Goal: Navigation & Orientation: Find specific page/section

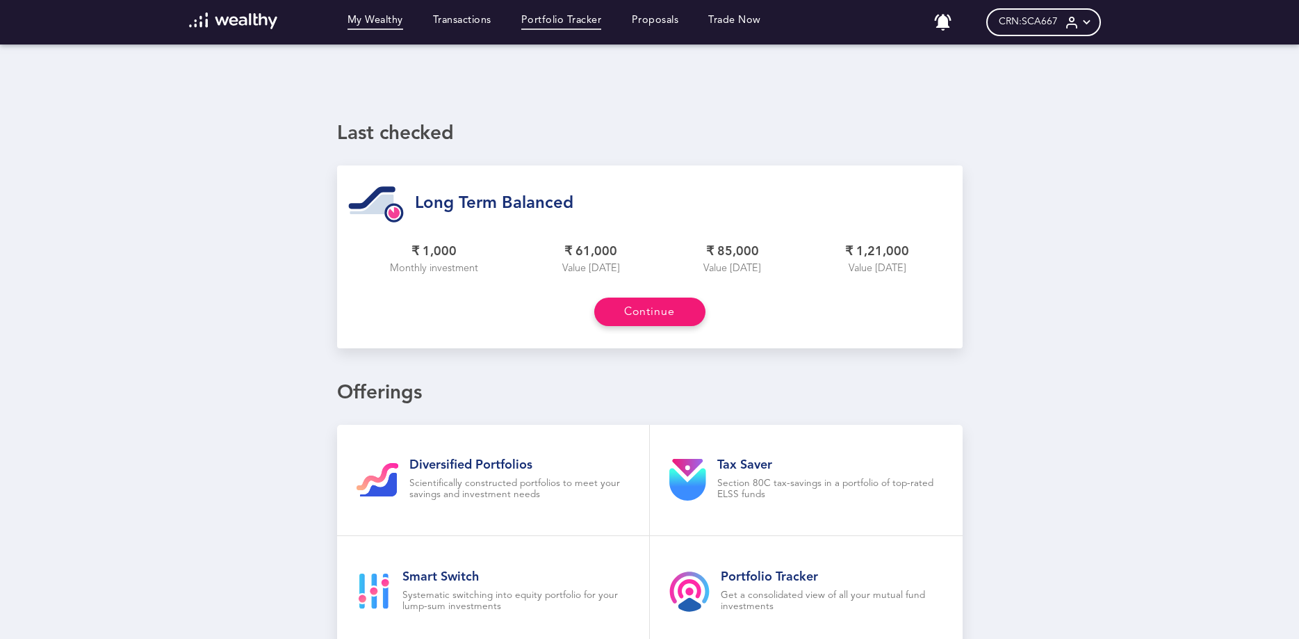
click at [560, 21] on link "Portfolio Tracker" at bounding box center [561, 22] width 81 height 15
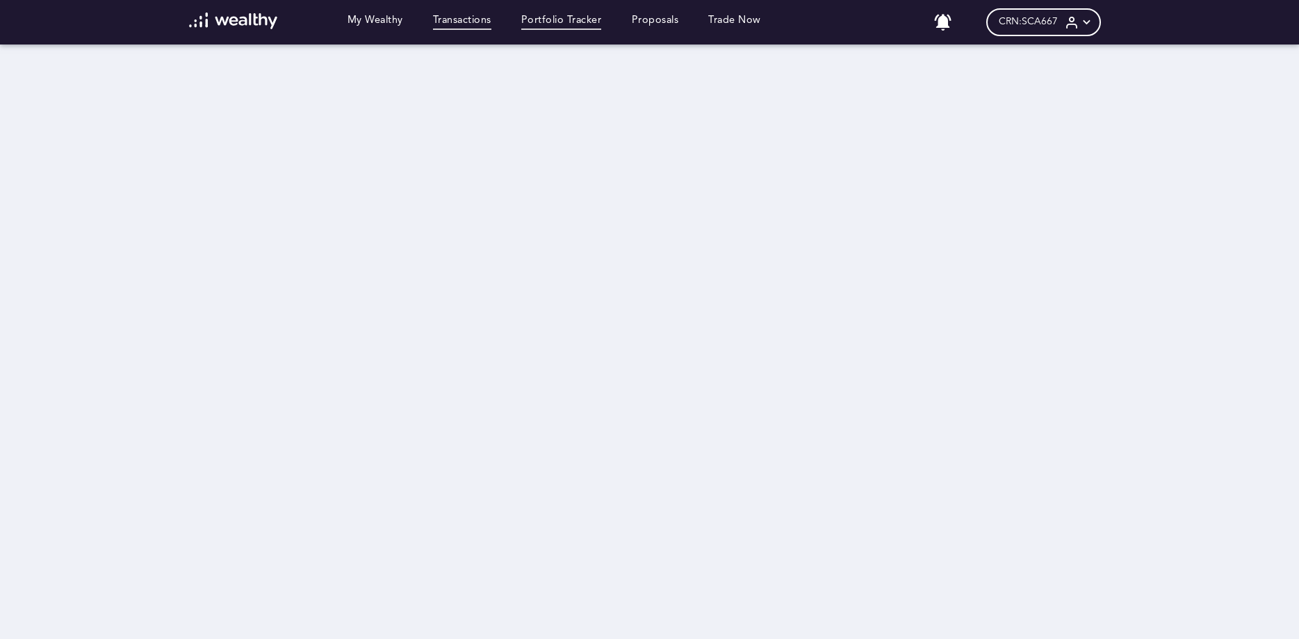
click at [473, 19] on link "Transactions" at bounding box center [462, 22] width 58 height 15
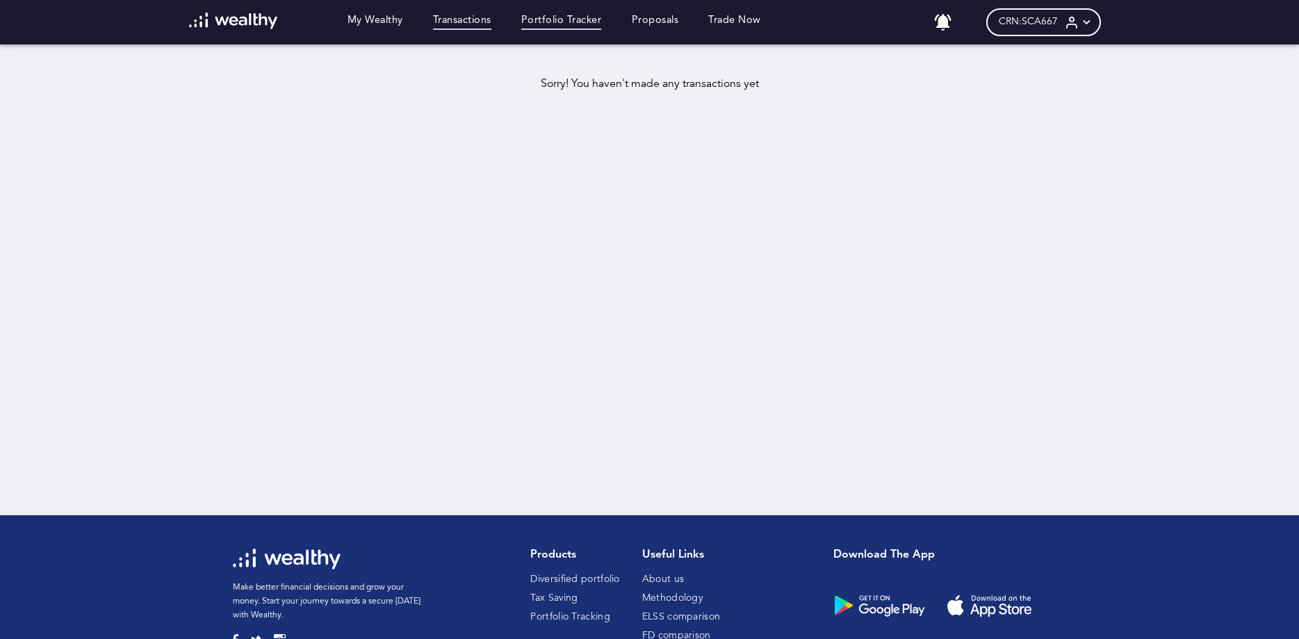
click at [545, 24] on link "Portfolio Tracker" at bounding box center [561, 22] width 81 height 15
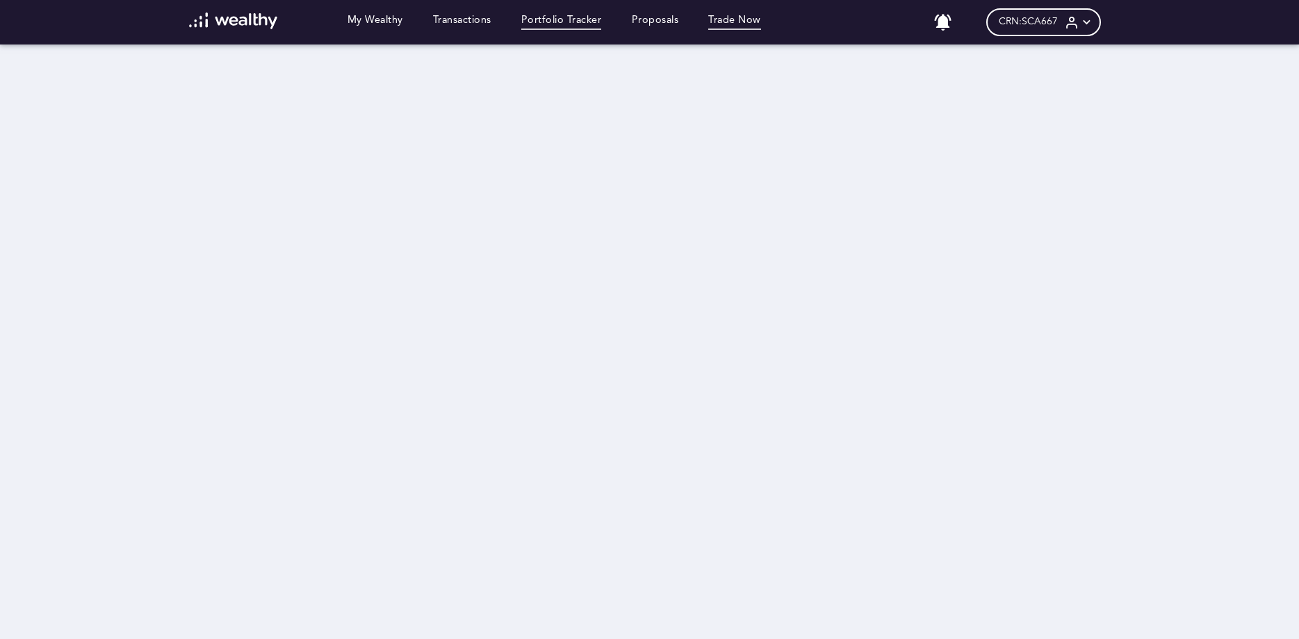
click at [729, 23] on link "Trade Now" at bounding box center [734, 22] width 53 height 15
